Goal: Communication & Community: Answer question/provide support

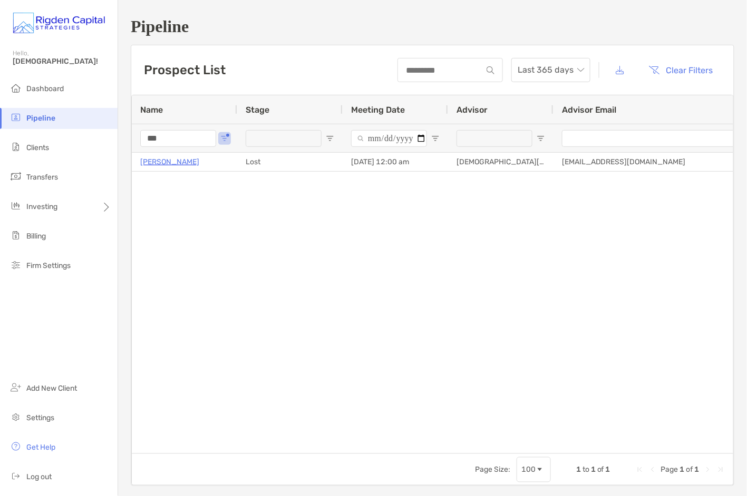
drag, startPoint x: 145, startPoint y: 141, endPoint x: 123, endPoint y: 140, distance: 22.1
click at [123, 140] on div "Pipeline Prospect List Last 365 days Clear Filters 1 to 1 of 1. Page 1 of 1 Nam…" at bounding box center [432, 251] width 629 height 503
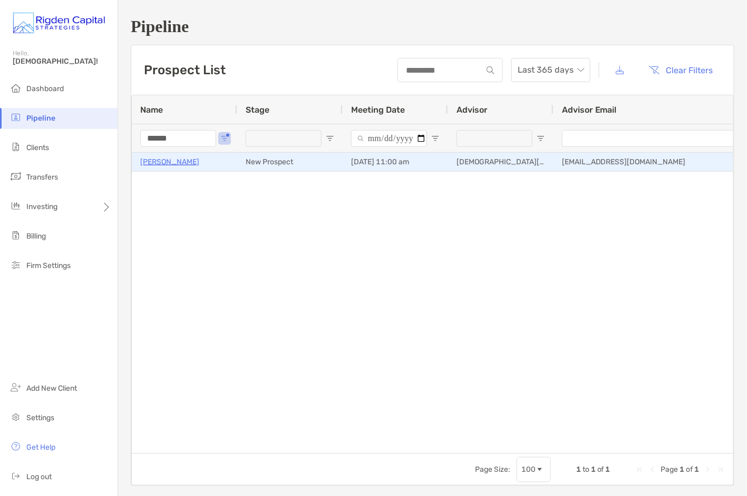
type input "******"
click at [160, 163] on p "[PERSON_NAME]" at bounding box center [169, 161] width 59 height 13
click at [186, 162] on p "[PERSON_NAME]" at bounding box center [169, 161] width 59 height 13
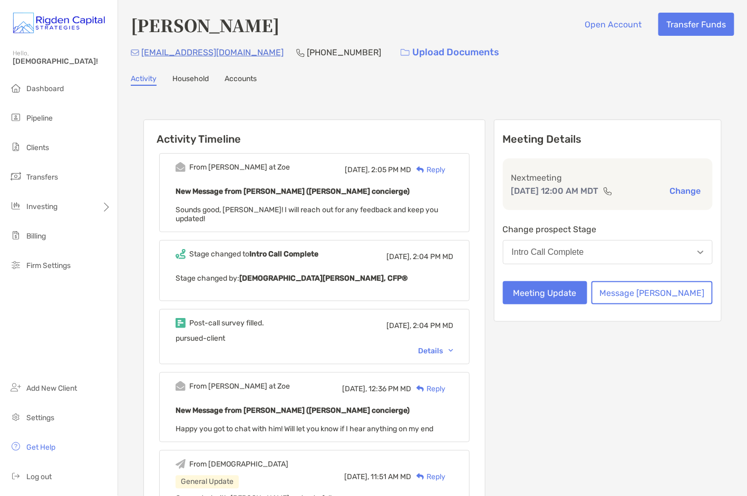
click at [445, 169] on div "Reply" at bounding box center [428, 169] width 34 height 11
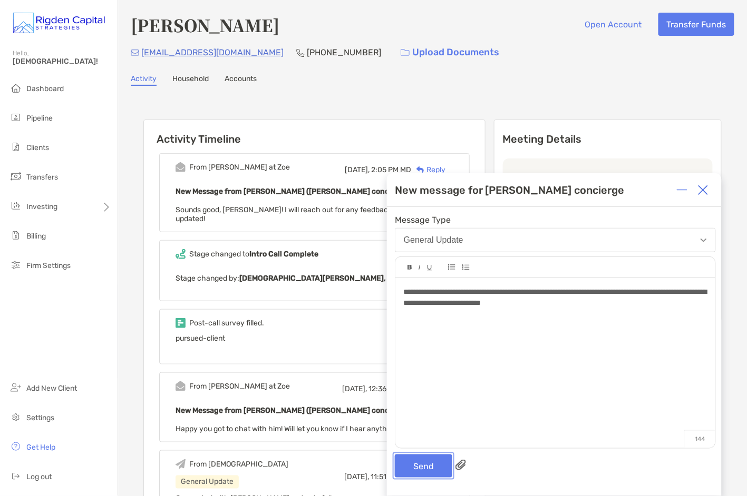
click at [430, 464] on button "Send" at bounding box center [423, 466] width 57 height 23
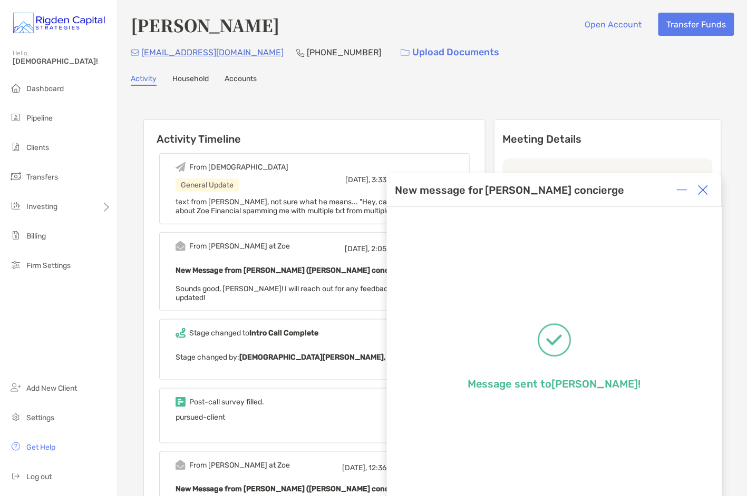
click at [706, 188] on img at bounding box center [703, 190] width 11 height 11
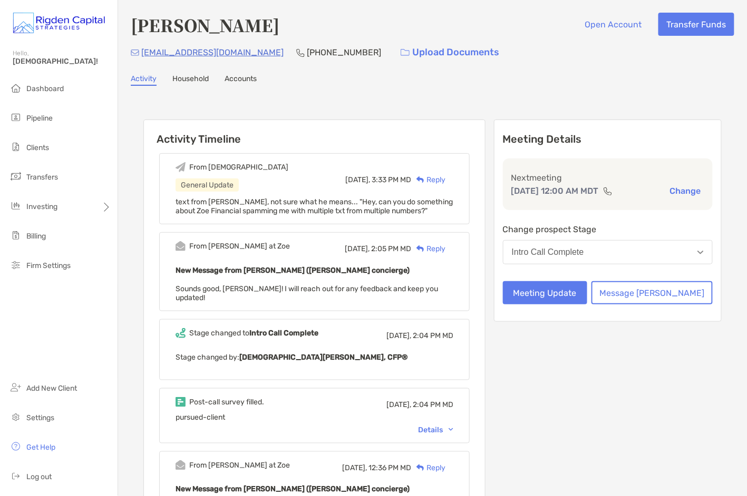
click at [544, 74] on div "Activity Household Accounts" at bounding box center [432, 80] width 603 height 12
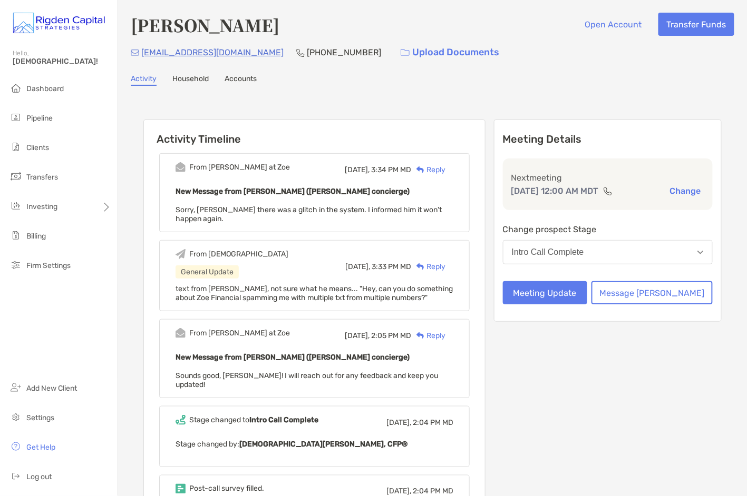
click at [445, 166] on div "Reply" at bounding box center [428, 169] width 34 height 11
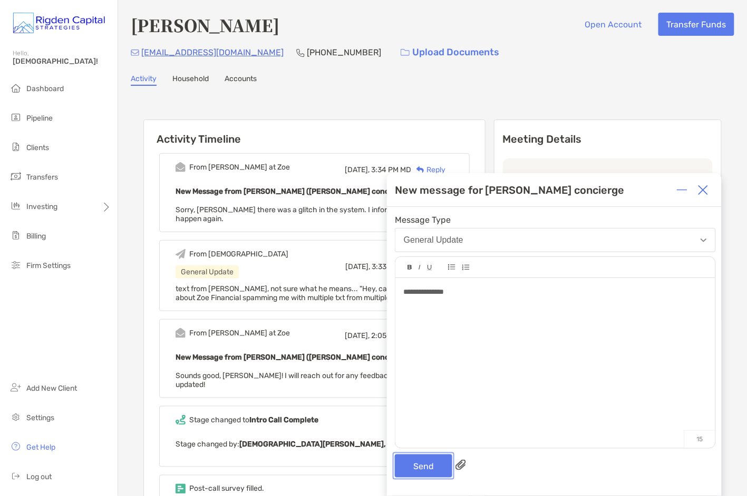
click at [426, 465] on button "Send" at bounding box center [423, 466] width 57 height 23
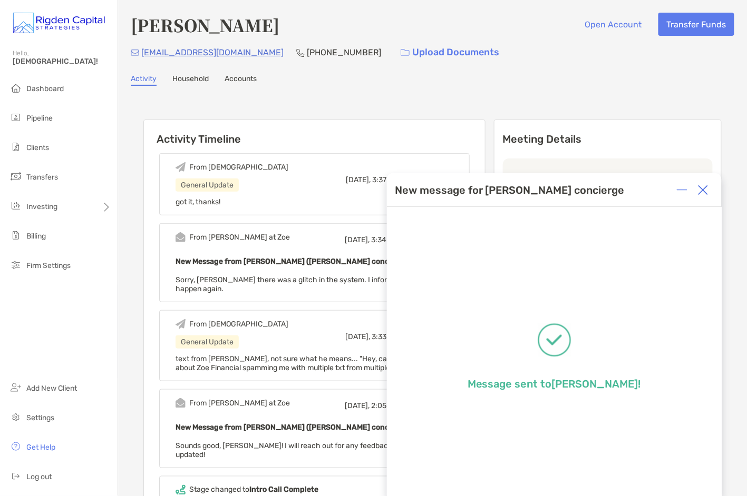
click at [706, 193] on img at bounding box center [703, 190] width 11 height 11
